Goal: Understand process/instructions: Learn about a topic

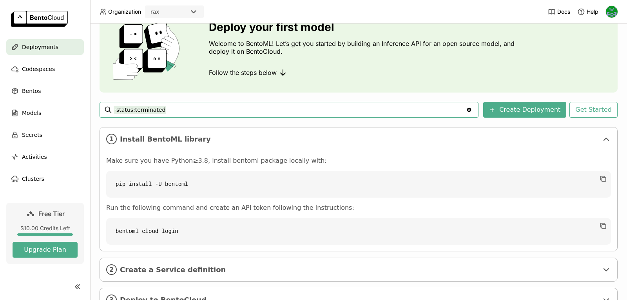
scroll to position [72, 0]
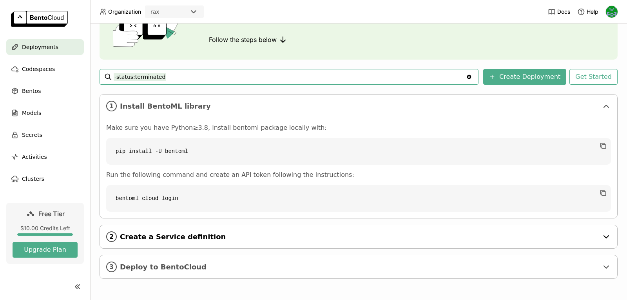
click at [171, 243] on div "2 Create a Service definition" at bounding box center [358, 236] width 517 height 23
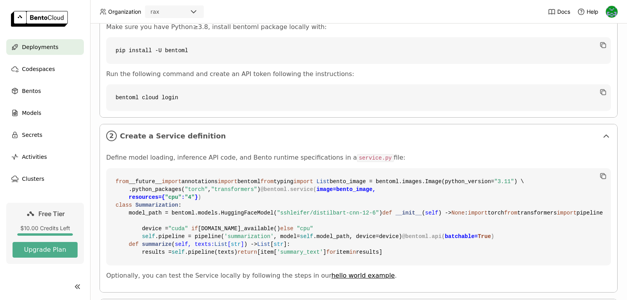
scroll to position [162, 0]
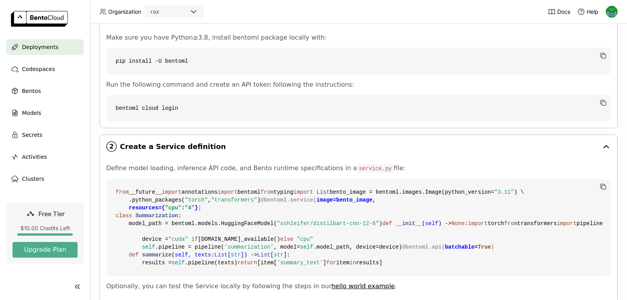
click at [495, 145] on span "Create a Service definition" at bounding box center [359, 146] width 479 height 9
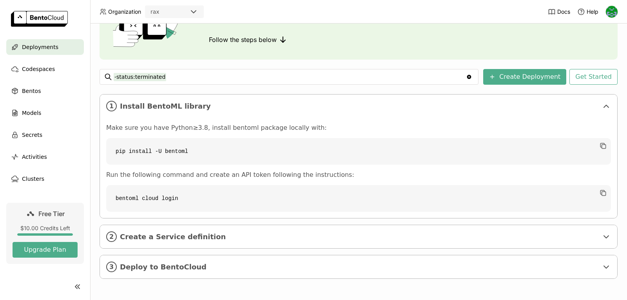
scroll to position [72, 0]
click at [256, 269] on span "Deploy to BentoCloud" at bounding box center [359, 267] width 479 height 9
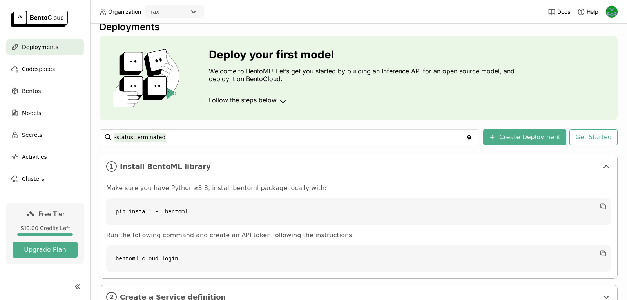
scroll to position [0, 0]
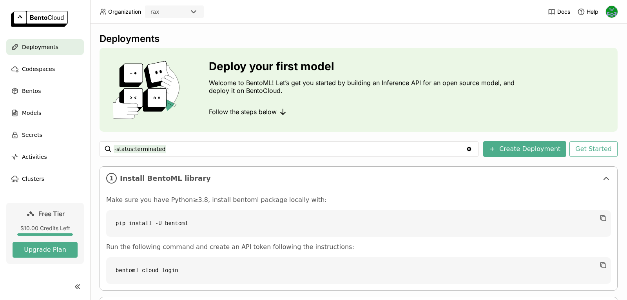
click at [45, 59] on ul "Deployments Codespaces Bentos Models Secrets Activities Clusters" at bounding box center [45, 112] width 90 height 147
click at [35, 69] on span "Codespaces" at bounding box center [38, 68] width 33 height 9
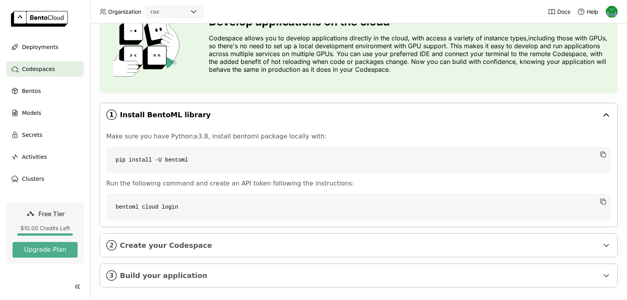
scroll to position [55, 0]
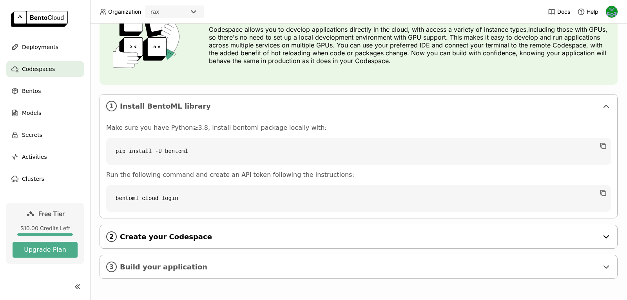
click at [227, 237] on span "Create your Codespace" at bounding box center [359, 236] width 479 height 9
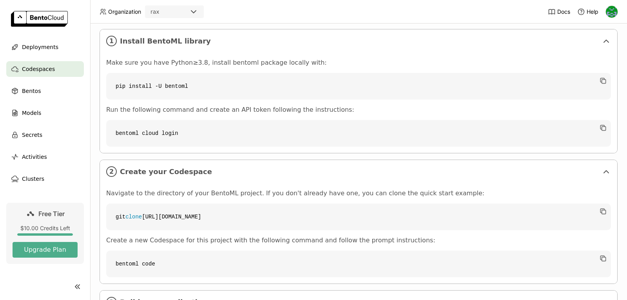
scroll to position [133, 0]
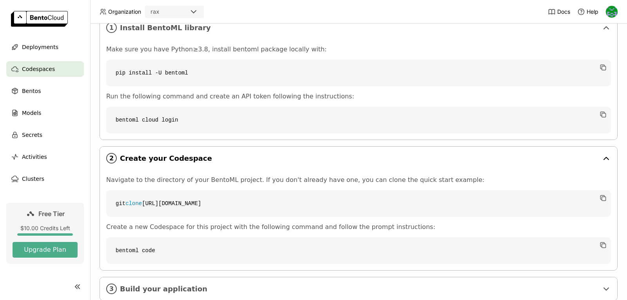
click at [244, 164] on div "2 Create your Codespace" at bounding box center [358, 158] width 517 height 23
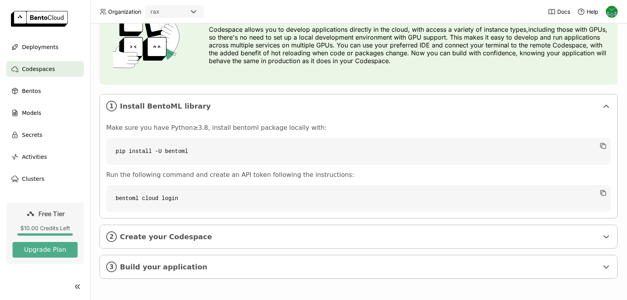
scroll to position [55, 0]
click at [209, 265] on span "Build your application" at bounding box center [359, 267] width 479 height 9
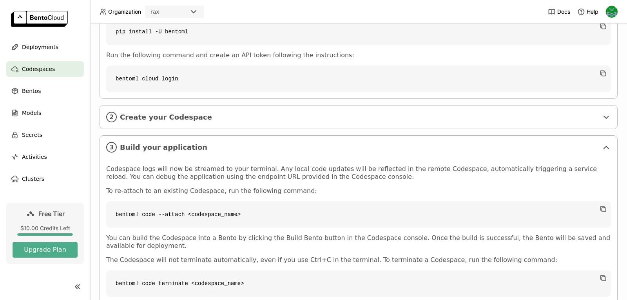
scroll to position [199, 0]
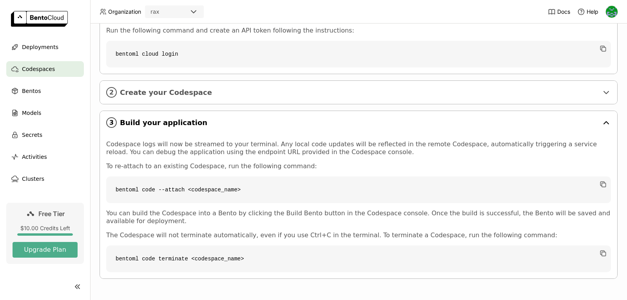
click at [227, 125] on span "Build your application" at bounding box center [359, 122] width 479 height 9
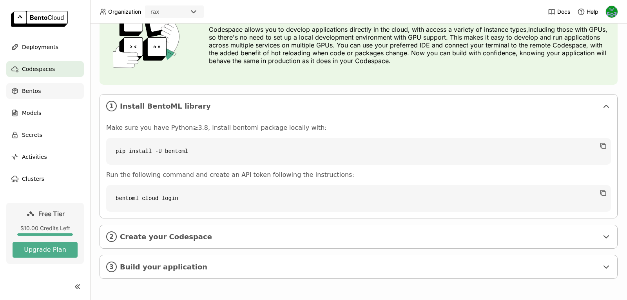
scroll to position [55, 0]
click at [48, 86] on div "Bentos" at bounding box center [45, 91] width 78 height 16
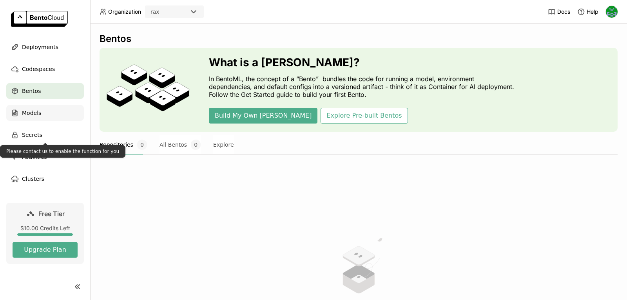
click at [47, 119] on div "Models" at bounding box center [45, 113] width 78 height 16
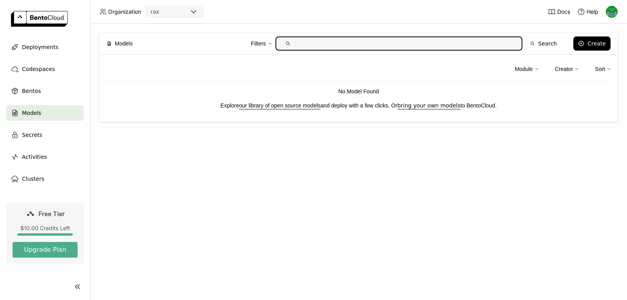
click at [375, 45] on input "text" at bounding box center [405, 43] width 222 height 13
click at [570, 69] on div "Creator" at bounding box center [564, 69] width 18 height 9
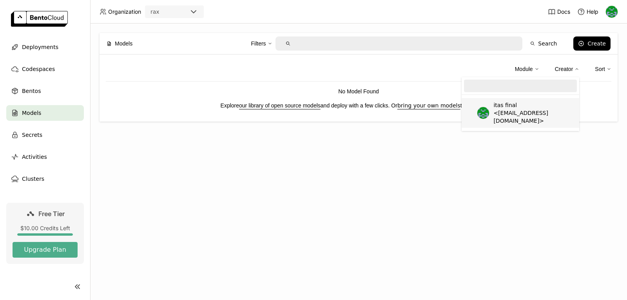
click at [426, 60] on div "Module Creator itas final <[EMAIL_ADDRESS][DOMAIN_NAME]> Sort No Model Found Ex…" at bounding box center [359, 87] width 518 height 67
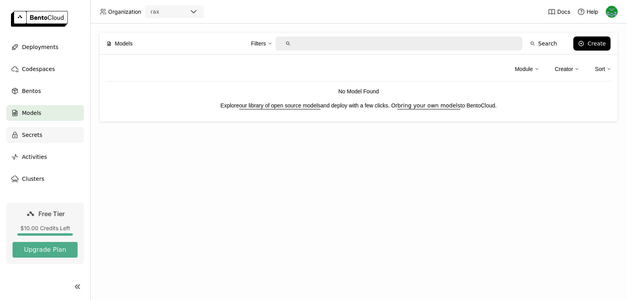
click at [36, 138] on span "Secrets" at bounding box center [32, 134] width 20 height 9
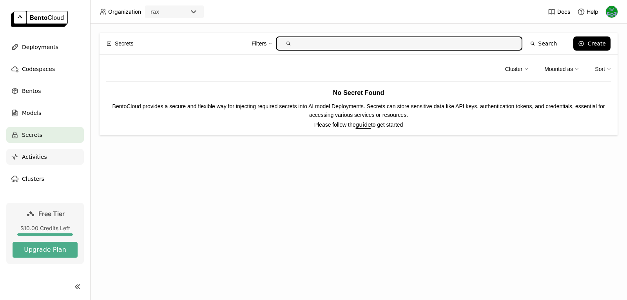
click at [32, 159] on span "Activities" at bounding box center [34, 156] width 25 height 9
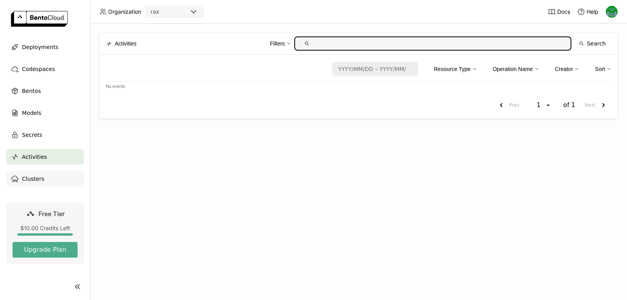
click at [30, 181] on span "Clusters" at bounding box center [33, 178] width 22 height 9
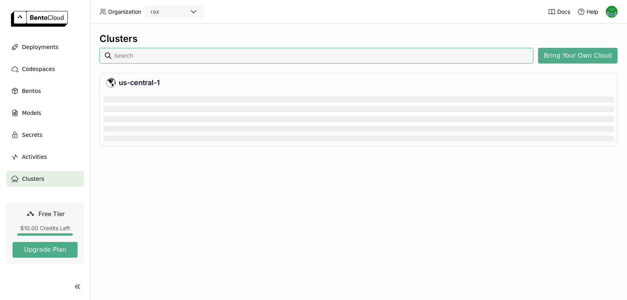
scroll to position [48, 507]
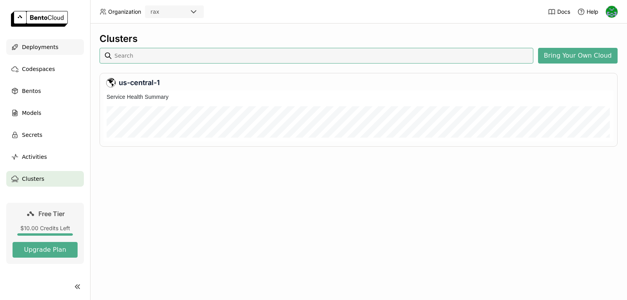
click at [29, 44] on span "Deployments" at bounding box center [40, 46] width 36 height 9
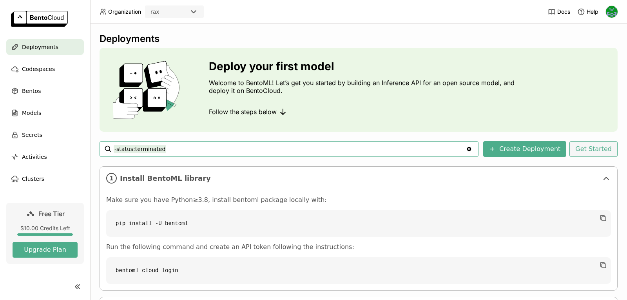
click at [608, 150] on button "Get Started" at bounding box center [594, 149] width 48 height 16
click at [591, 152] on div "Deploy your first model Welcome to BentoML! Let’s get you started by building a…" at bounding box center [313, 150] width 627 height 300
click at [591, 152] on button "Get Started" at bounding box center [594, 149] width 48 height 16
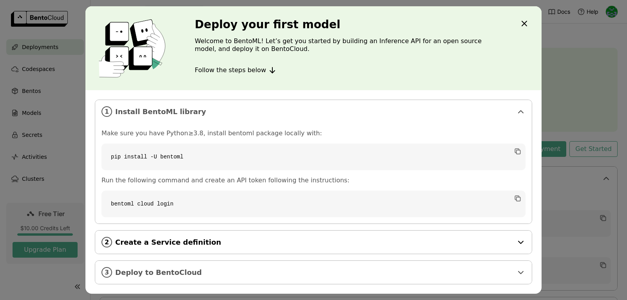
click at [187, 244] on span "Create a Service definition" at bounding box center [314, 242] width 398 height 9
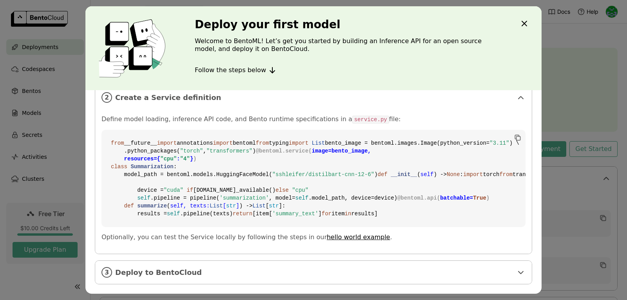
scroll to position [286, 0]
click at [299, 271] on span "Deploy to BentoCloud" at bounding box center [314, 272] width 398 height 9
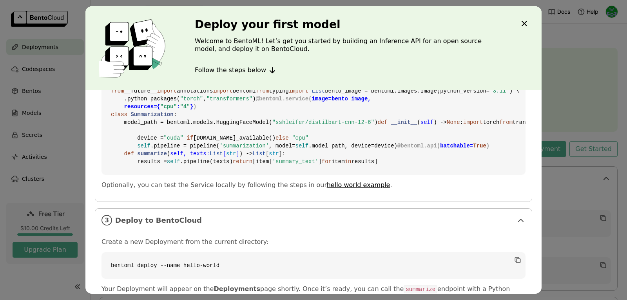
scroll to position [165, 0]
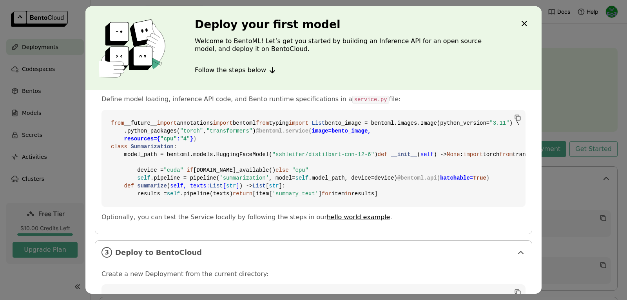
click at [525, 21] on icon "Close" at bounding box center [524, 23] width 9 height 9
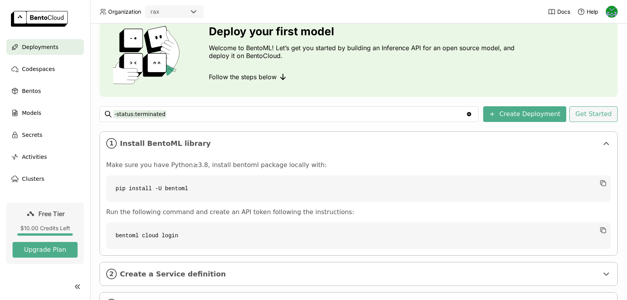
scroll to position [72, 0]
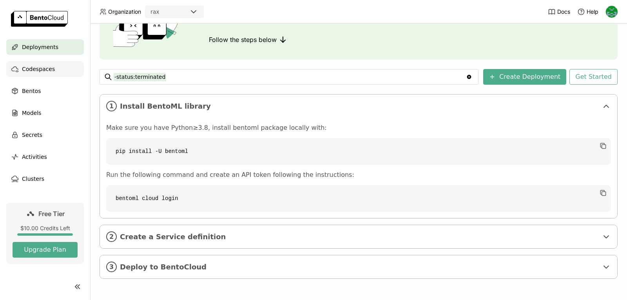
drag, startPoint x: 40, startPoint y: 73, endPoint x: 37, endPoint y: 89, distance: 16.3
click at [40, 73] on span "Codespaces" at bounding box center [38, 68] width 33 height 9
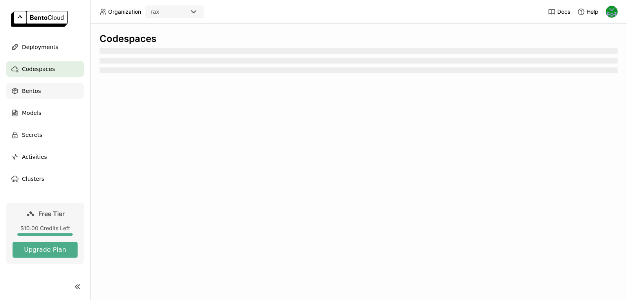
click at [36, 89] on span "Bentos" at bounding box center [31, 90] width 19 height 9
